Goal: Check status

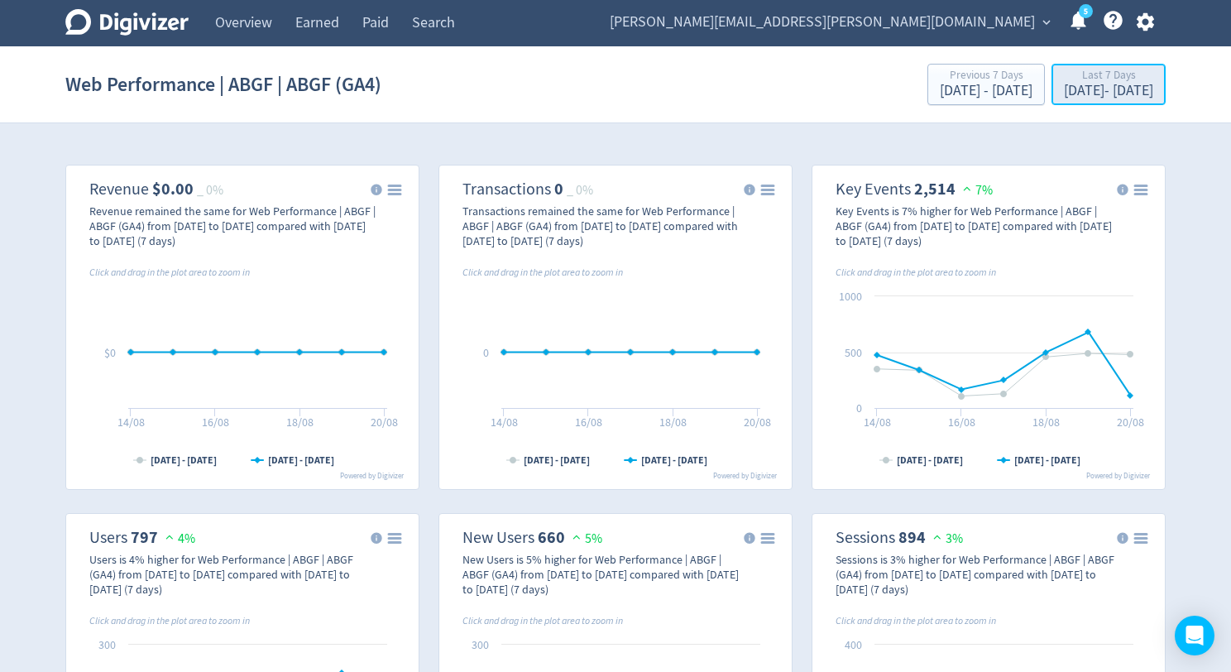
click at [1064, 89] on div "[DATE] - [DATE]" at bounding box center [1108, 91] width 89 height 15
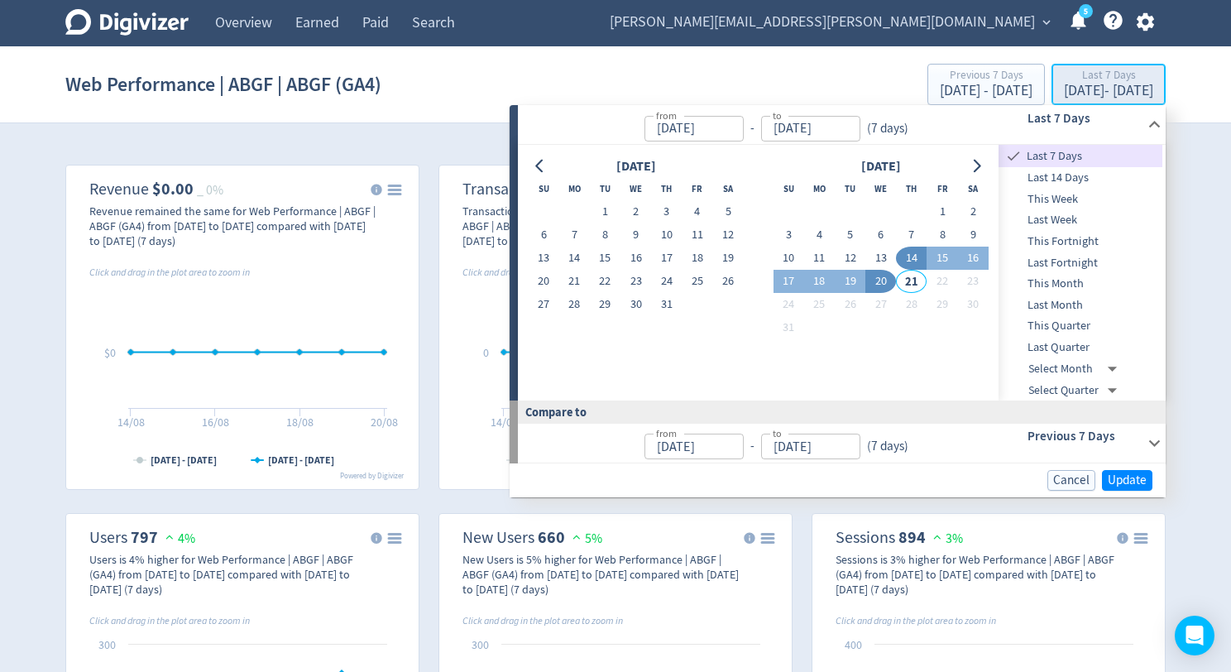
type input "[DATE]"
click at [608, 211] on button "1" at bounding box center [605, 211] width 31 height 23
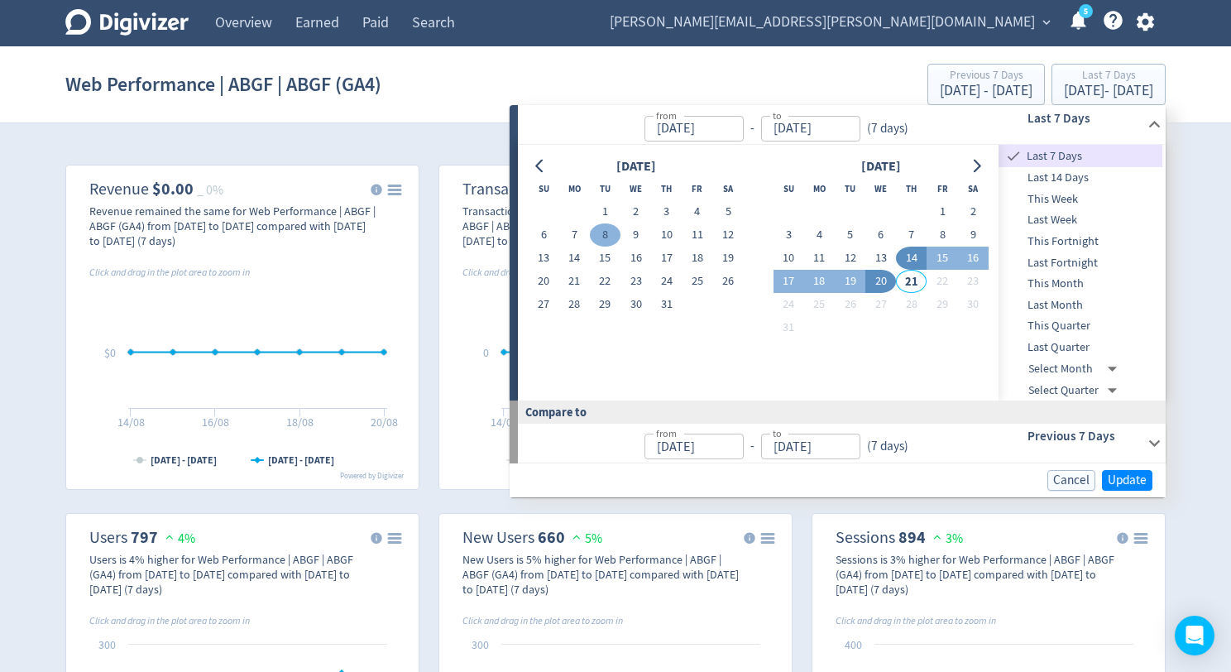
type input "[DATE]"
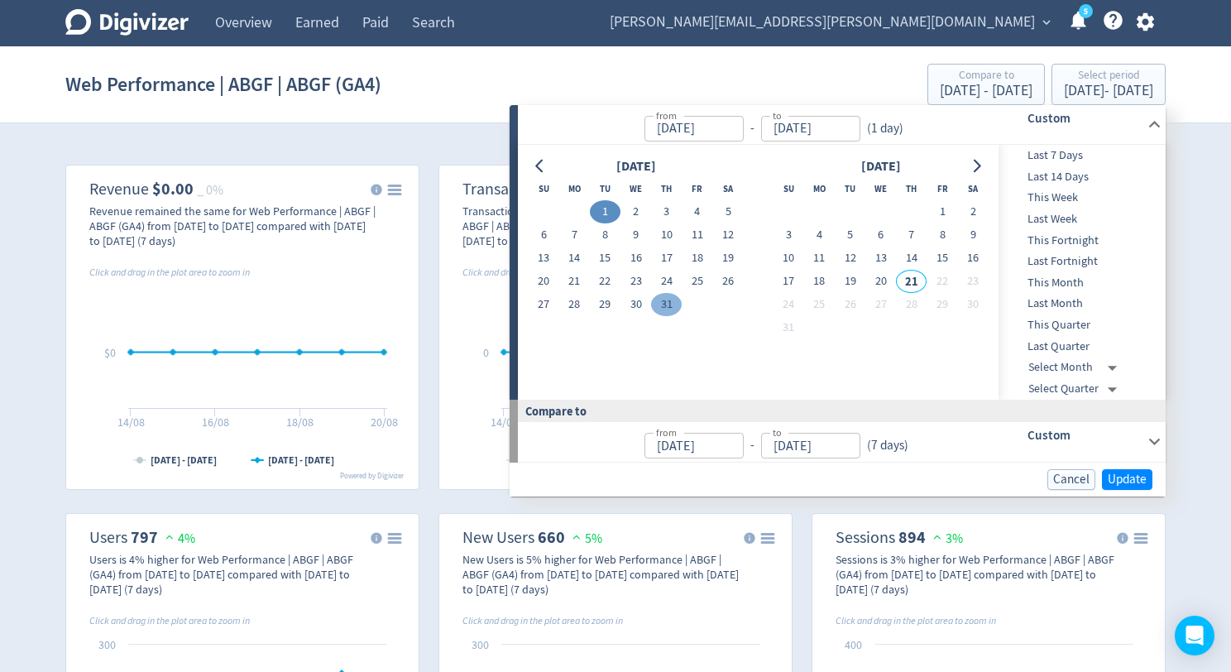
click at [671, 306] on button "31" at bounding box center [666, 304] width 31 height 23
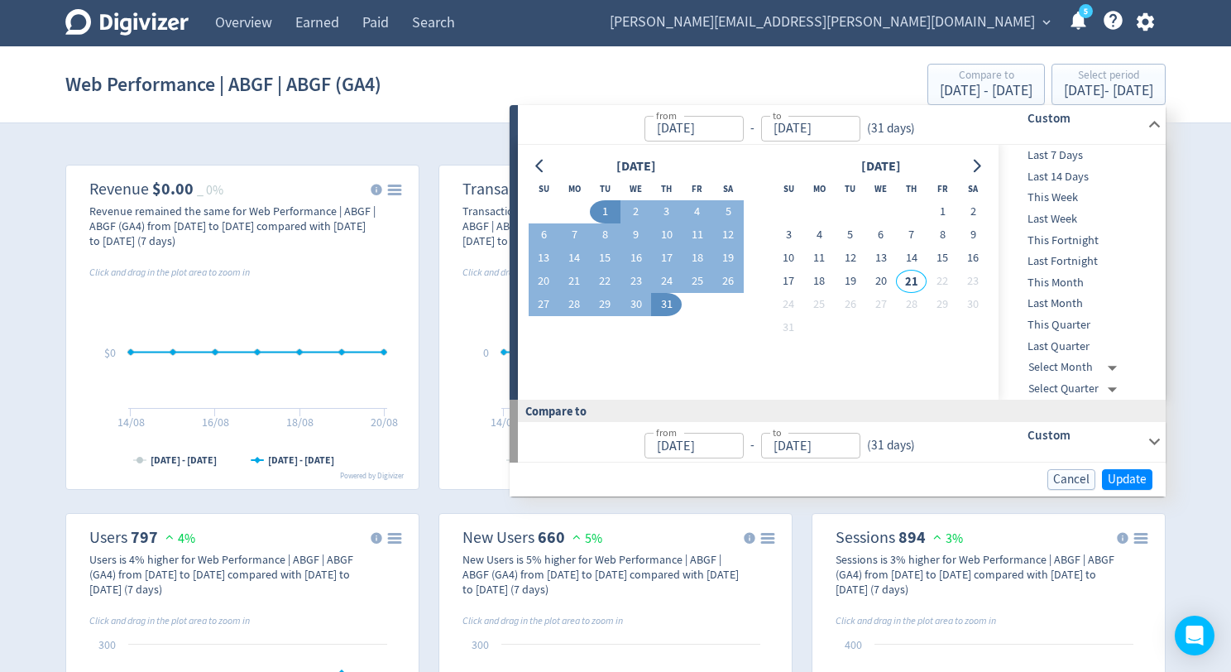
type input "[DATE]"
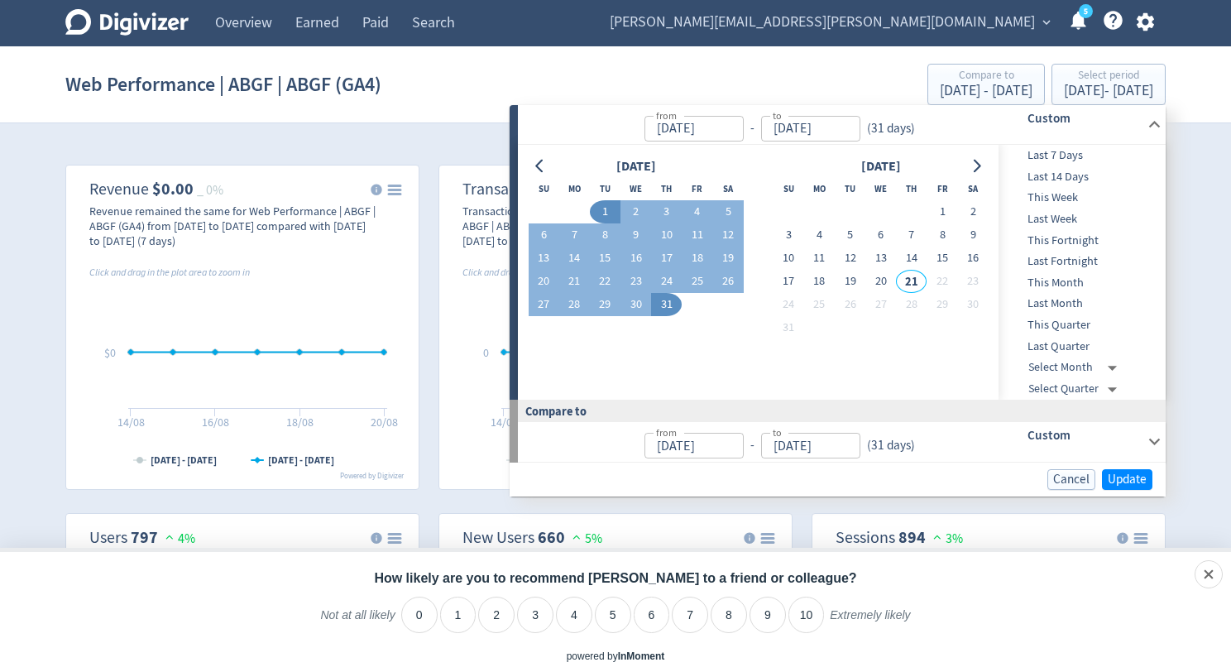
click at [1135, 492] on div "Cancel Update" at bounding box center [838, 480] width 656 height 34
click at [1135, 480] on span "Update" at bounding box center [1127, 479] width 39 height 12
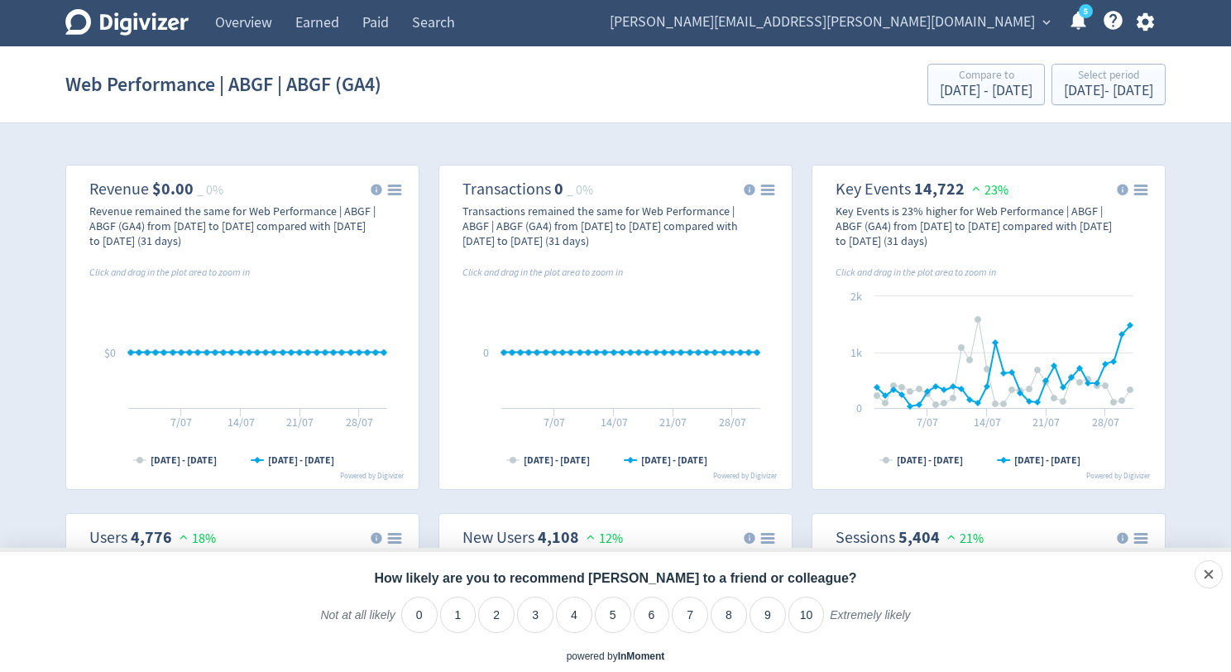
click at [1185, 578] on p "How likely are you to recommend [PERSON_NAME] to a friend or colleague?" at bounding box center [615, 579] width 1231 height 20
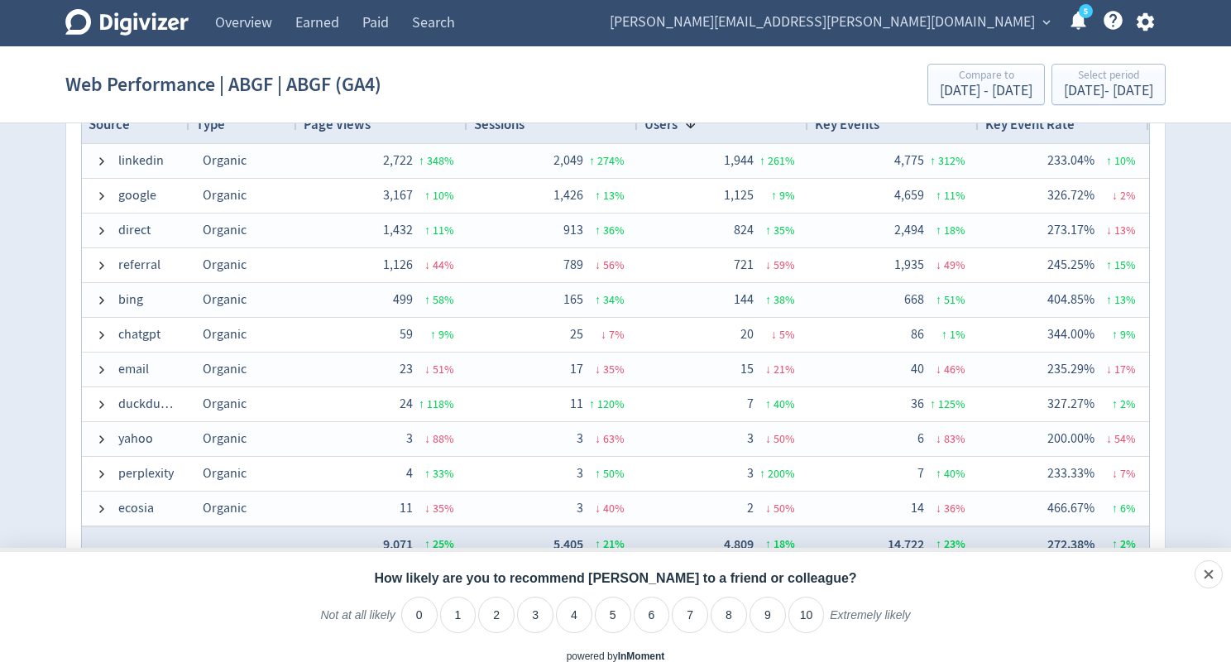
scroll to position [1180, 0]
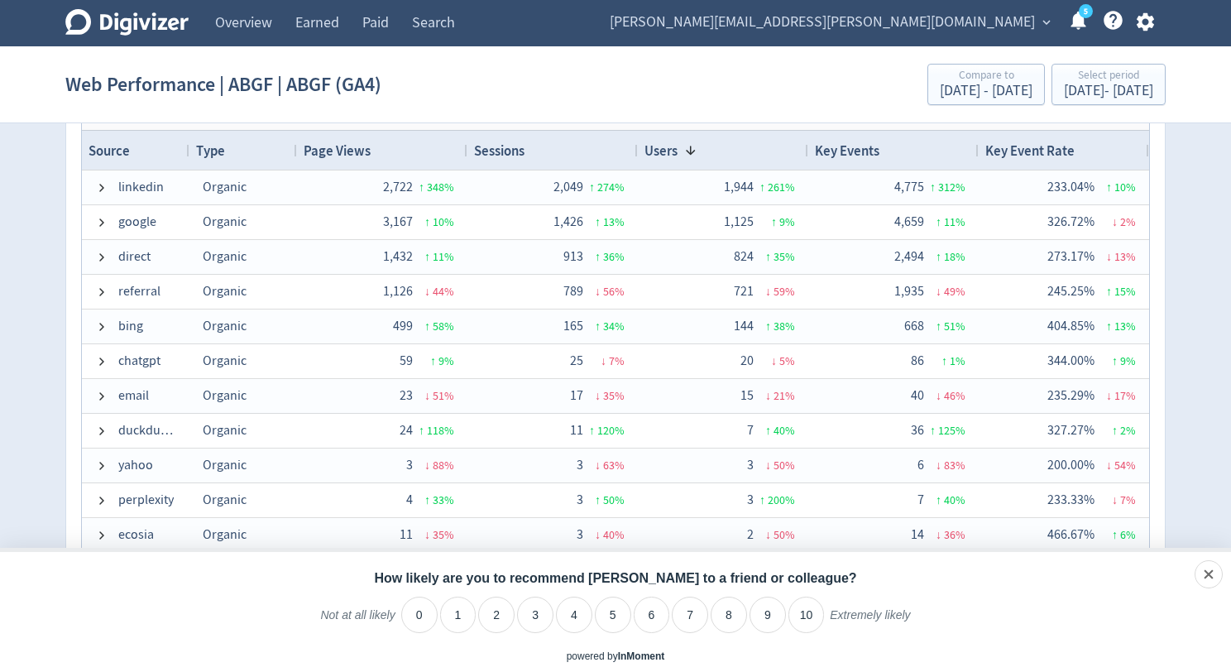
click at [1212, 197] on div "Digivizer Logo [PERSON_NAME] Logo Overview Earned Paid Search Web Performance R…" at bounding box center [615, 25] width 1231 height 2411
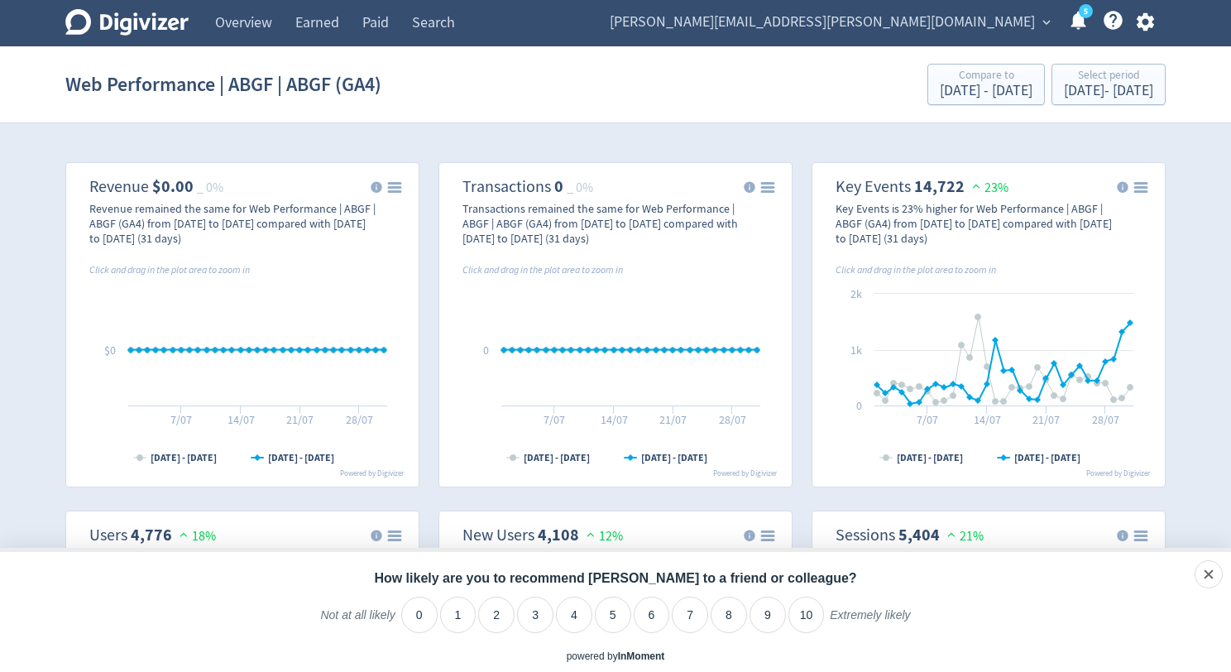
scroll to position [112, 0]
